Goal: Information Seeking & Learning: Find specific fact

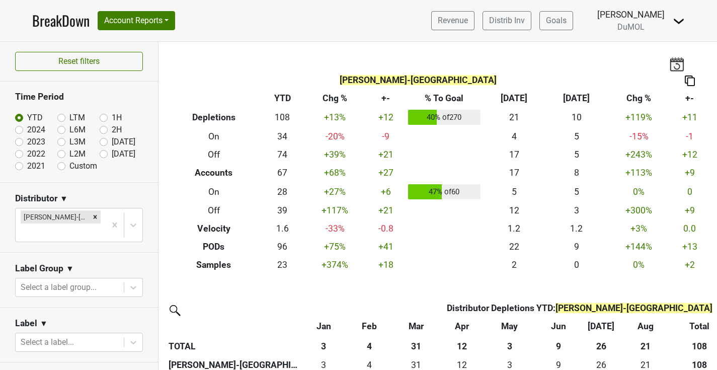
scroll to position [1, 0]
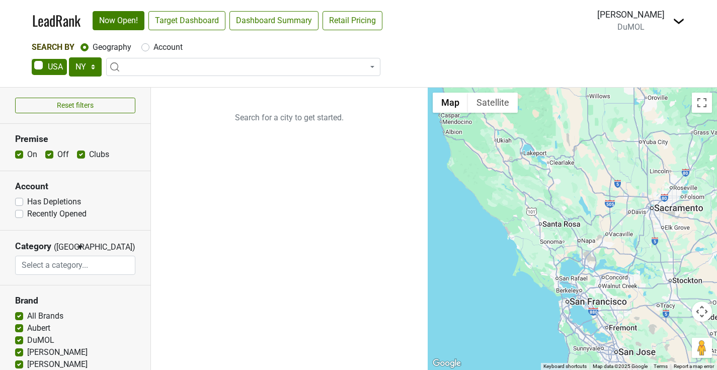
select select "NY"
select select
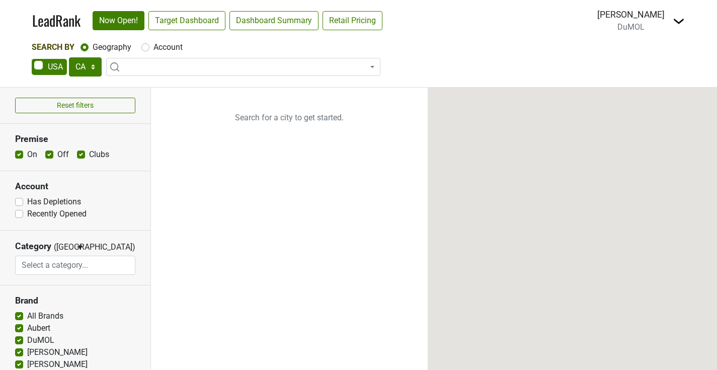
select select "CA"
select select
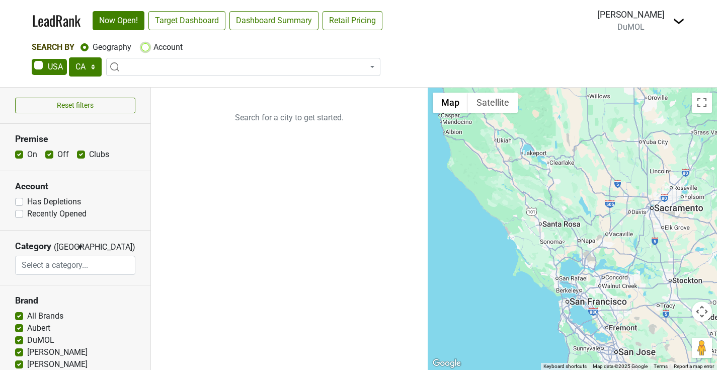
click at [146, 41] on input "Account" at bounding box center [145, 46] width 8 height 10
radio input "true"
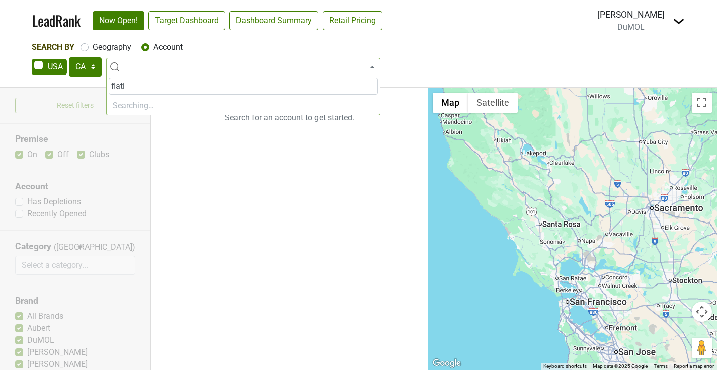
type input "flatir"
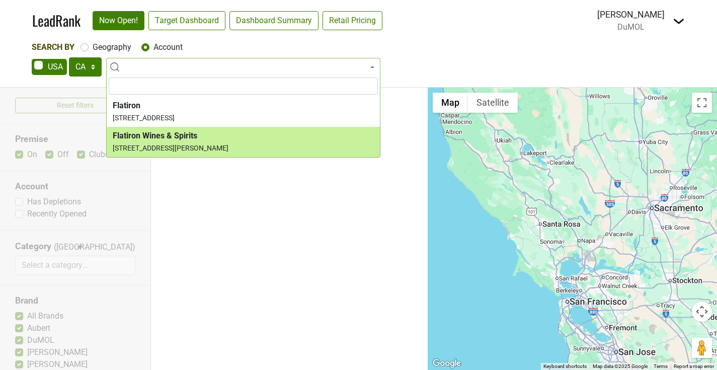
select select "27803"
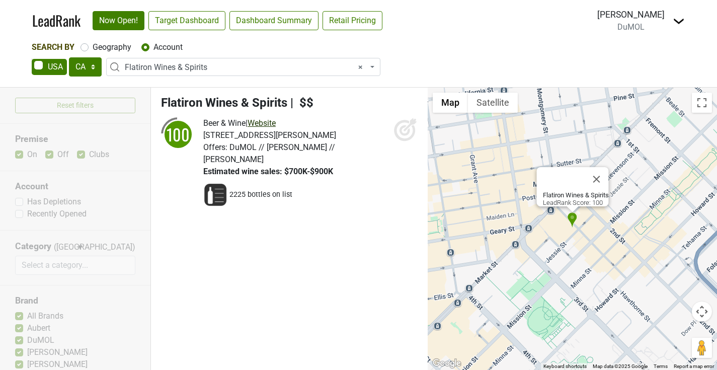
click at [276, 123] on link "Website" at bounding box center [262, 123] width 28 height 10
click at [85, 65] on select "AK AL AR AZ CA CO CT DC DE FL GA HI IA ID IL IN KS KY LA MA MD ME MI MN MO MS M…" at bounding box center [85, 66] width 33 height 19
select select "NY"
click at [69, 57] on select "AK AL AR AZ CA CO CT DC DE FL GA HI IA ID IL IN KS KY LA MA MD ME MI MN MO MS M…" at bounding box center [85, 66] width 33 height 19
select select
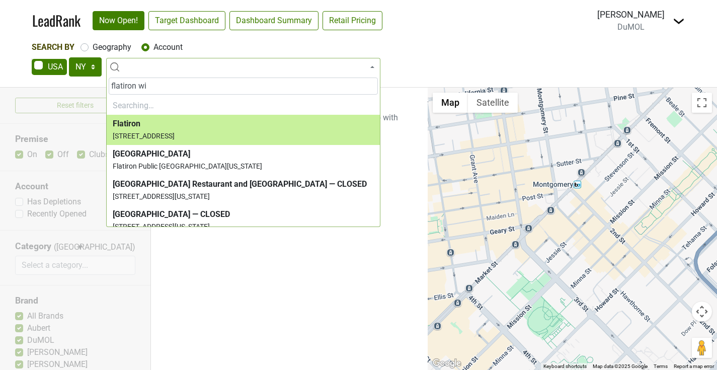
type input "flatiron win"
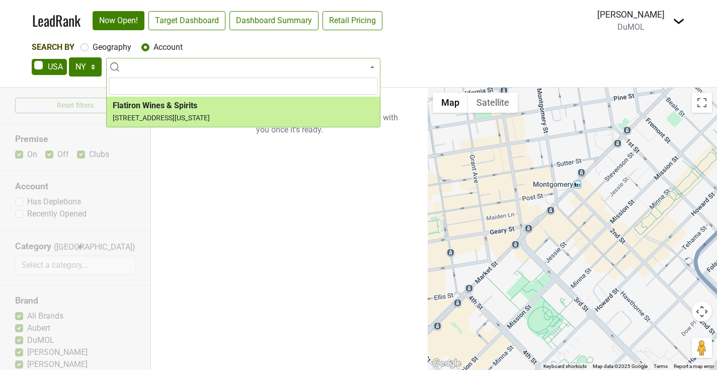
select select "238775"
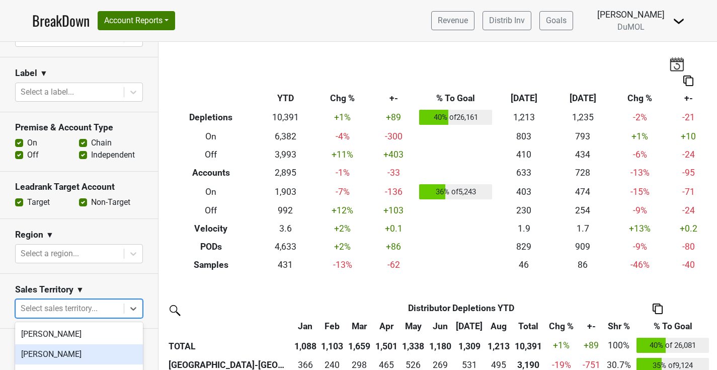
scroll to position [37, 0]
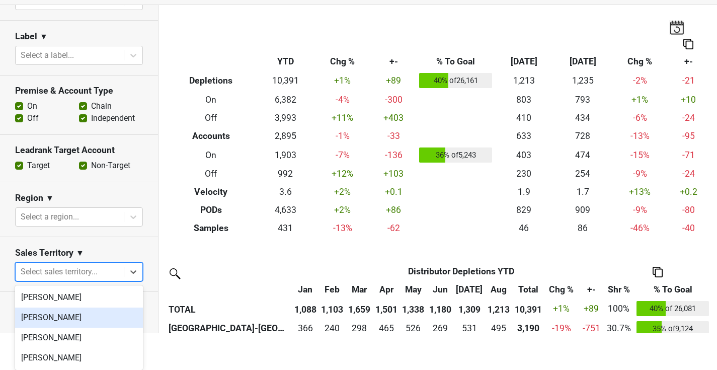
click at [120, 308] on body "BreakDown Account Reports SuperRanker Map Award Progress Chain Compliance CRM N…" at bounding box center [358, 148] width 717 height 370
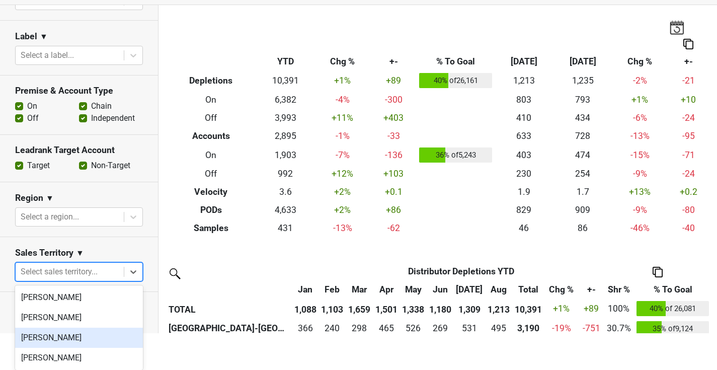
click at [72, 334] on div "[PERSON_NAME]" at bounding box center [79, 338] width 128 height 20
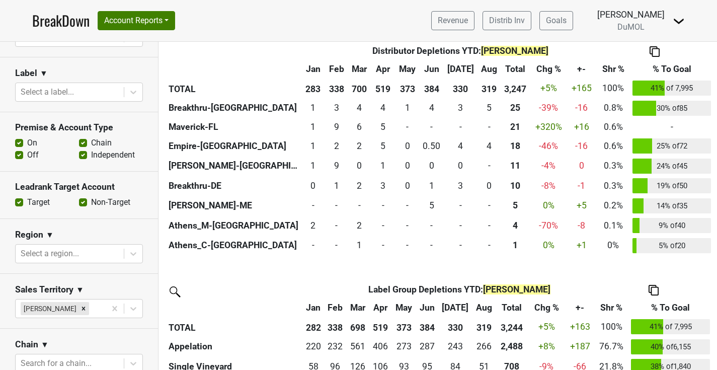
scroll to position [536, 0]
